Goal: Check status

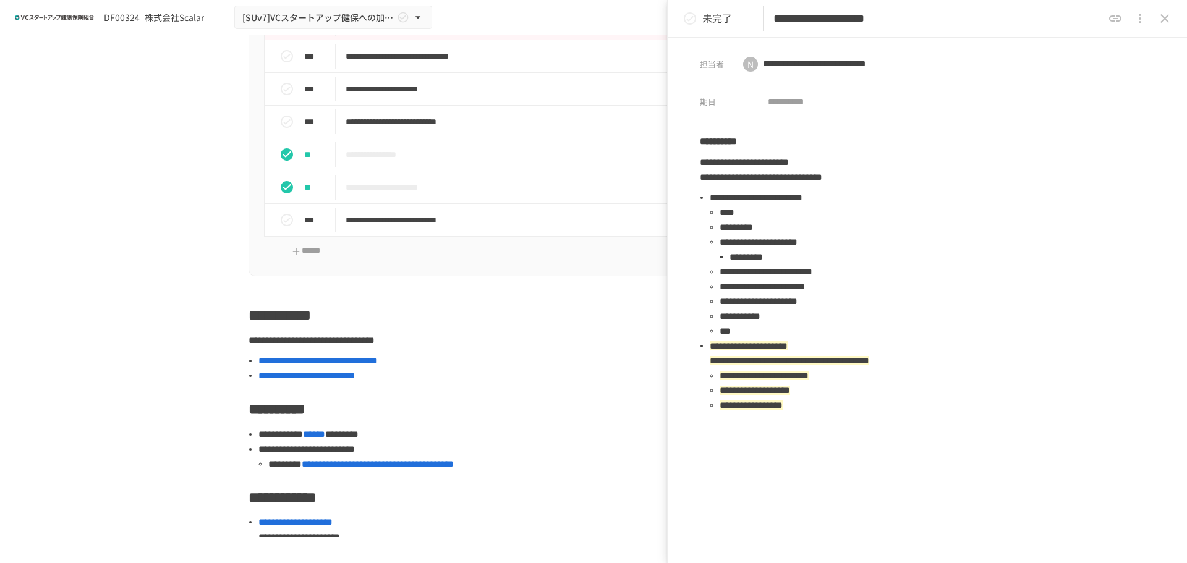
scroll to position [841, 0]
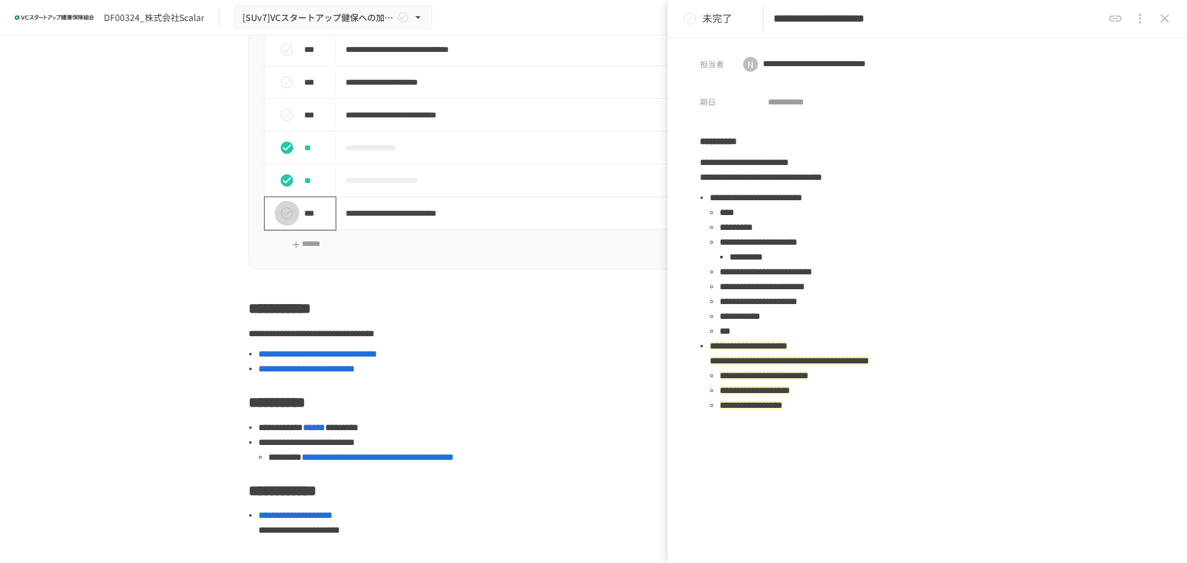
click at [290, 226] on button "status" at bounding box center [286, 213] width 25 height 25
click at [1161, 19] on icon "close drawer" at bounding box center [1164, 18] width 15 height 15
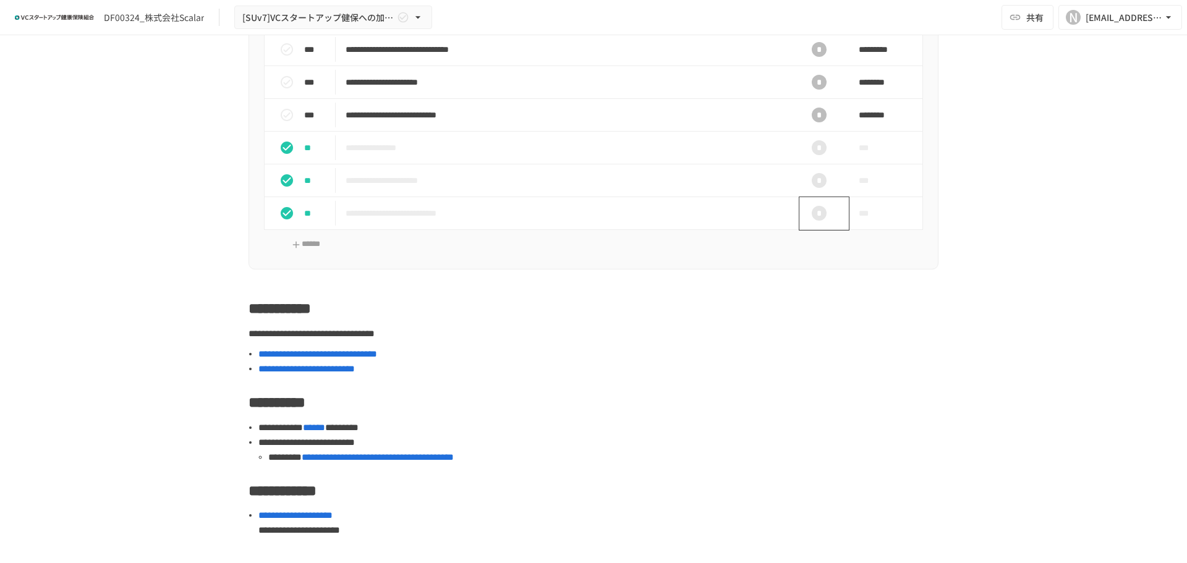
click at [822, 226] on div "*" at bounding box center [819, 213] width 40 height 25
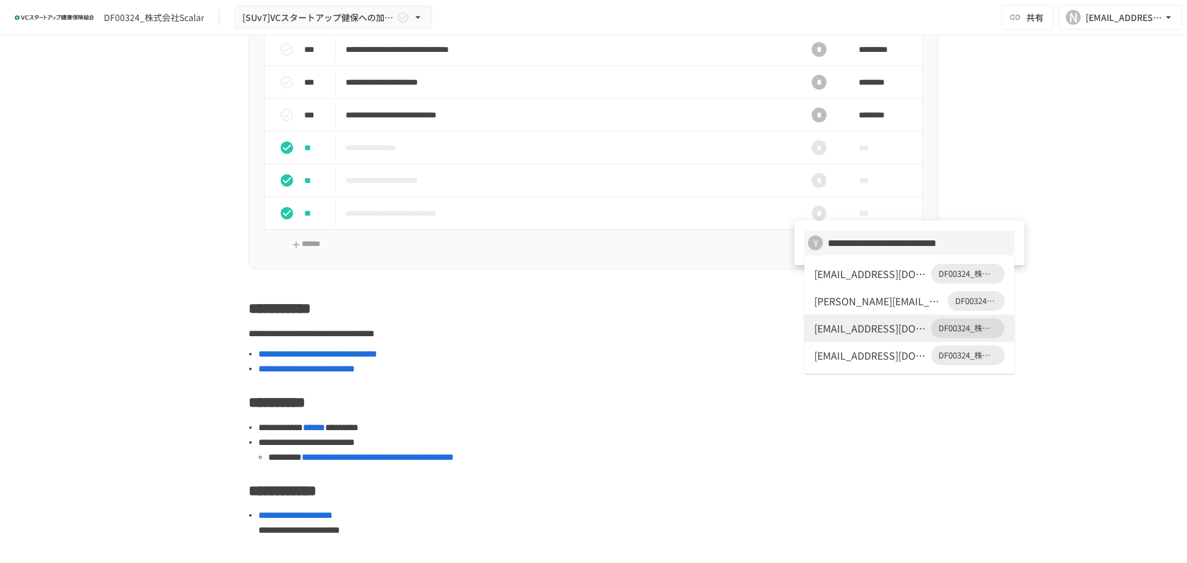
click at [891, 278] on div "[EMAIL_ADDRESS][DOMAIN_NAME]" at bounding box center [870, 273] width 112 height 15
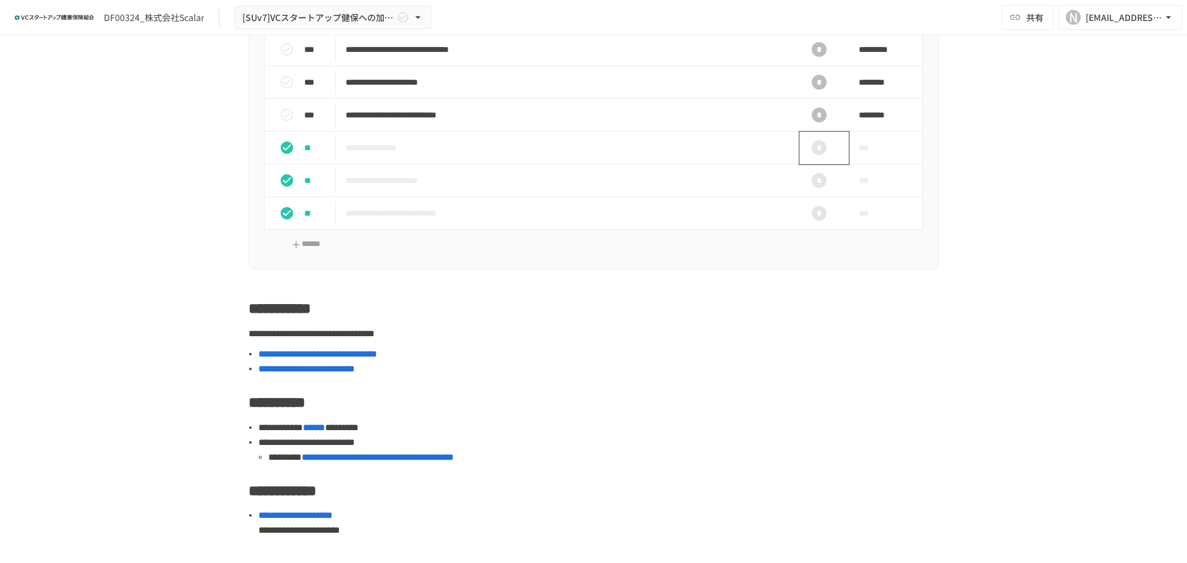
click at [817, 155] on div "*" at bounding box center [819, 147] width 15 height 15
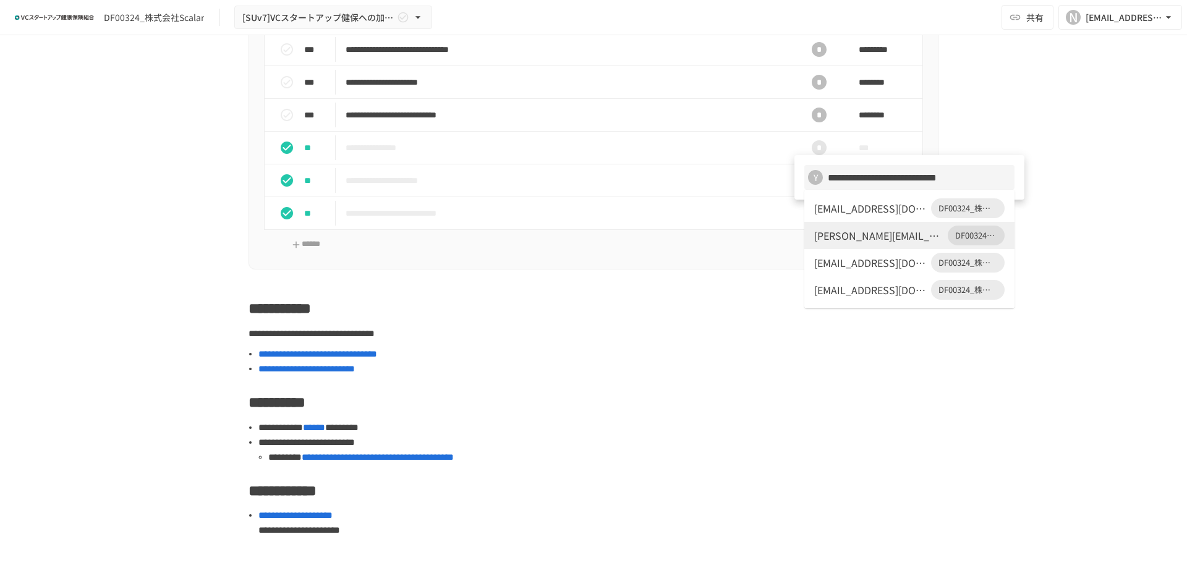
drag, startPoint x: 862, startPoint y: 265, endPoint x: 847, endPoint y: 267, distance: 14.9
click at [855, 266] on div "[EMAIL_ADDRESS][DOMAIN_NAME]" at bounding box center [870, 262] width 112 height 15
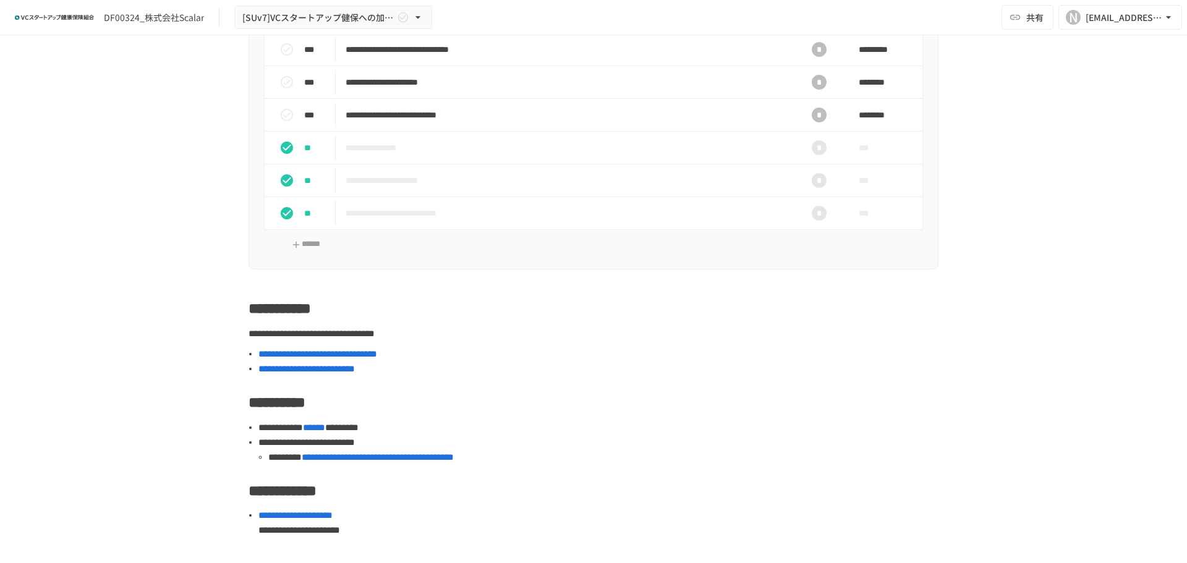
drag, startPoint x: 682, startPoint y: 343, endPoint x: 665, endPoint y: 341, distance: 16.8
click at [682, 321] on h2 "**********" at bounding box center [593, 308] width 690 height 25
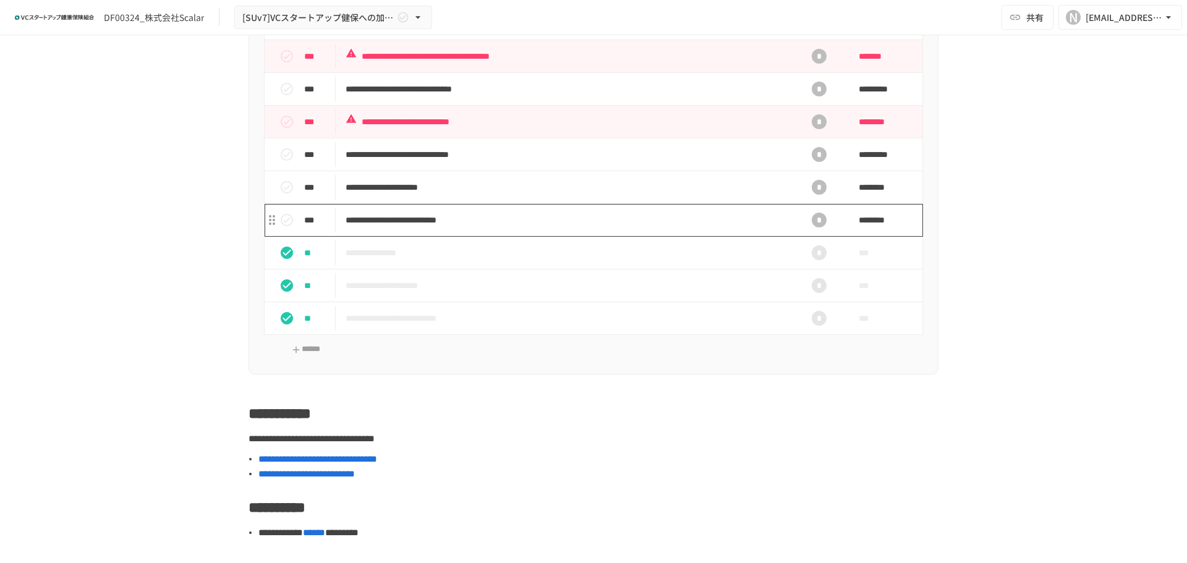
scroll to position [734, 0]
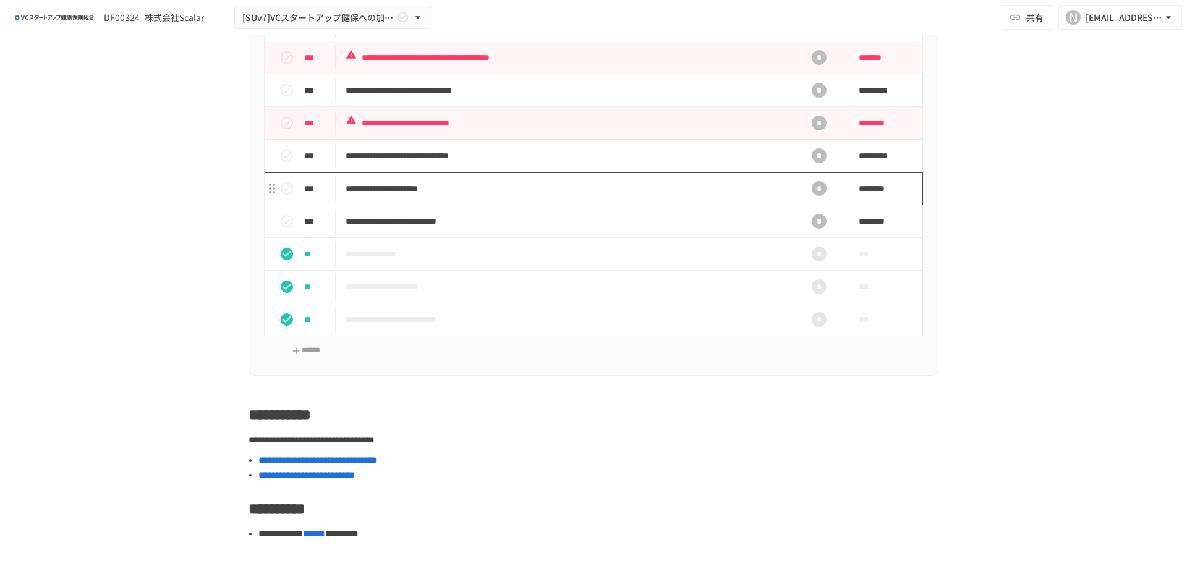
click at [462, 197] on p "**********" at bounding box center [568, 188] width 444 height 15
